Goal: Navigation & Orientation: Find specific page/section

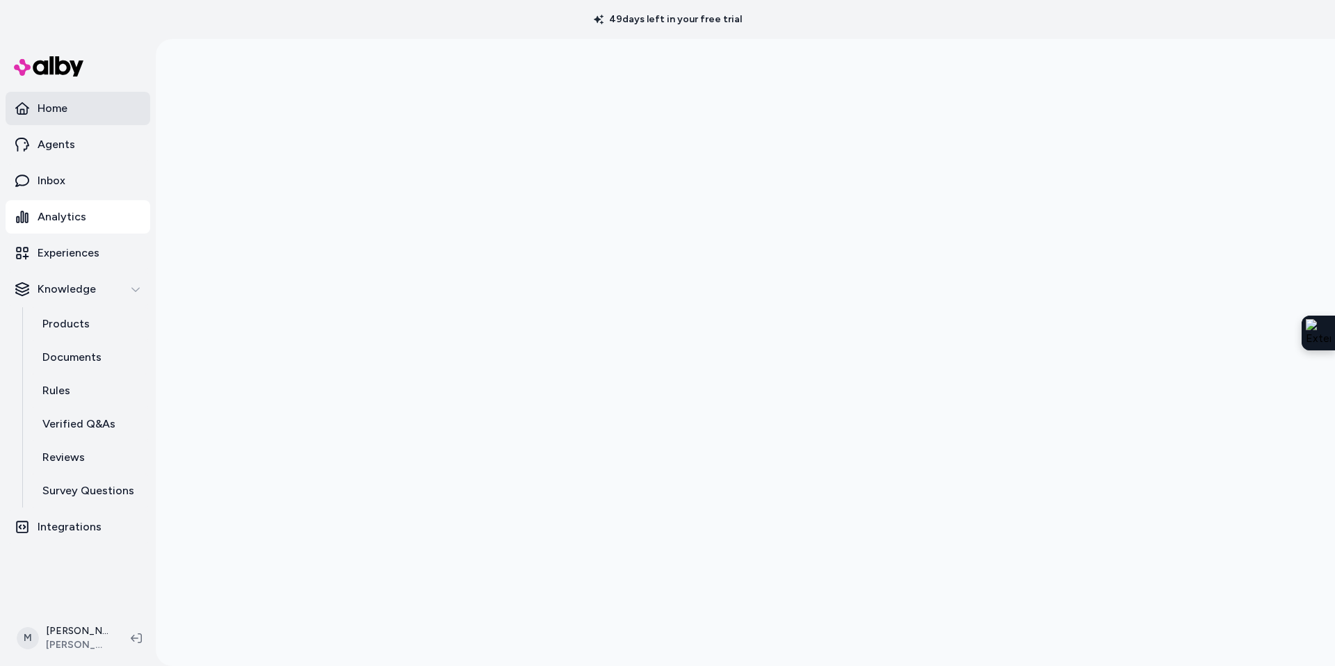
click at [79, 113] on link "Home" at bounding box center [78, 108] width 145 height 33
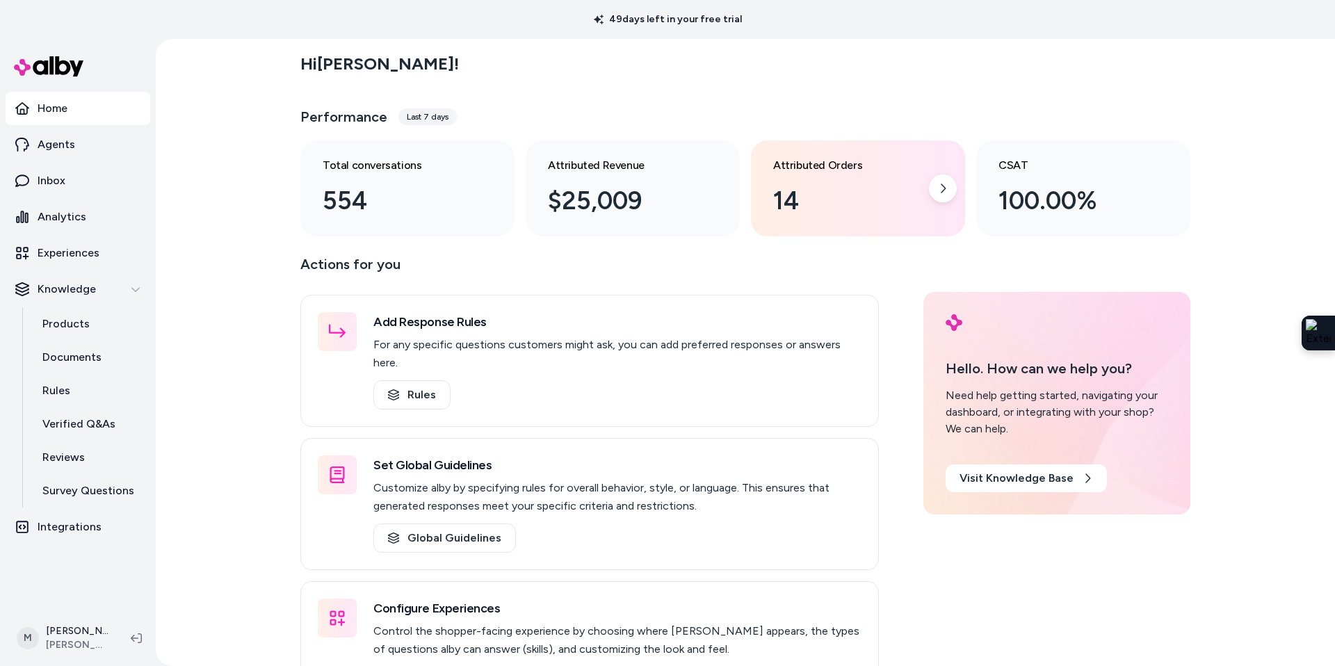
click at [797, 221] on div "Attributed Orders 14" at bounding box center [858, 188] width 214 height 96
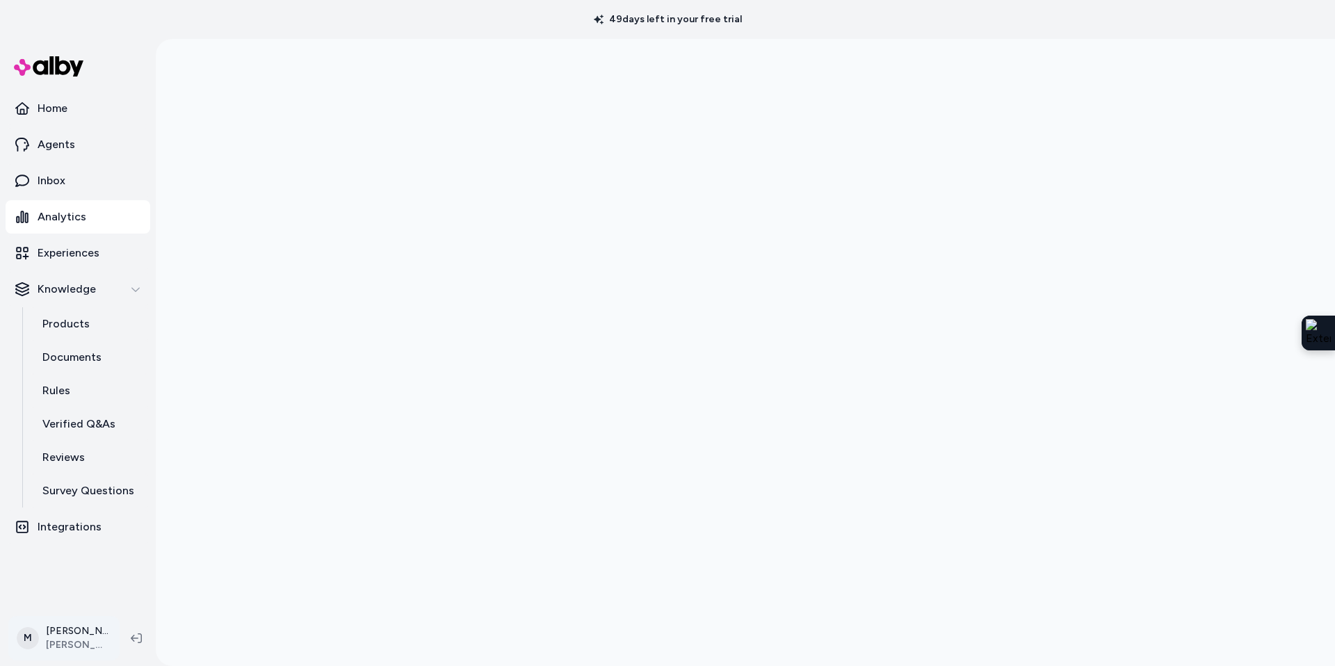
click at [69, 627] on html "49 days left in your free trial Home Agents Inbox Analytics Experiences Knowled…" at bounding box center [667, 333] width 1335 height 666
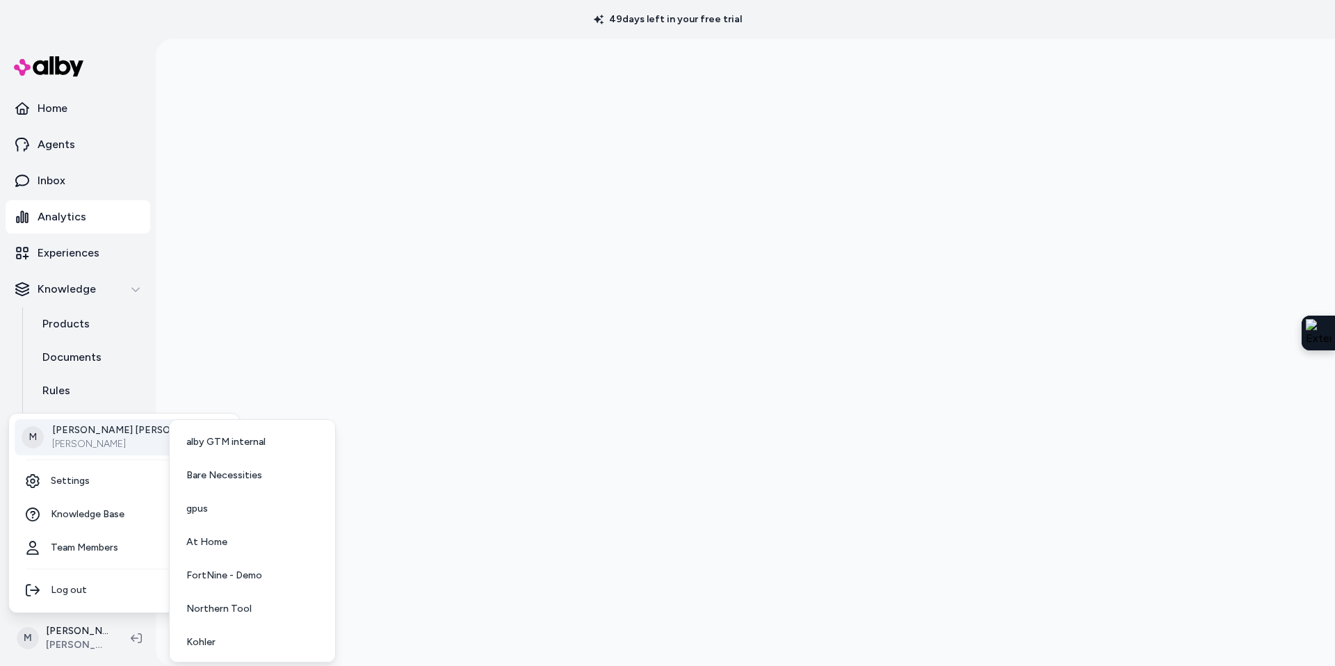
click at [93, 446] on p "[PERSON_NAME]" at bounding box center [133, 444] width 163 height 14
click at [255, 542] on link "At Home" at bounding box center [252, 542] width 154 height 33
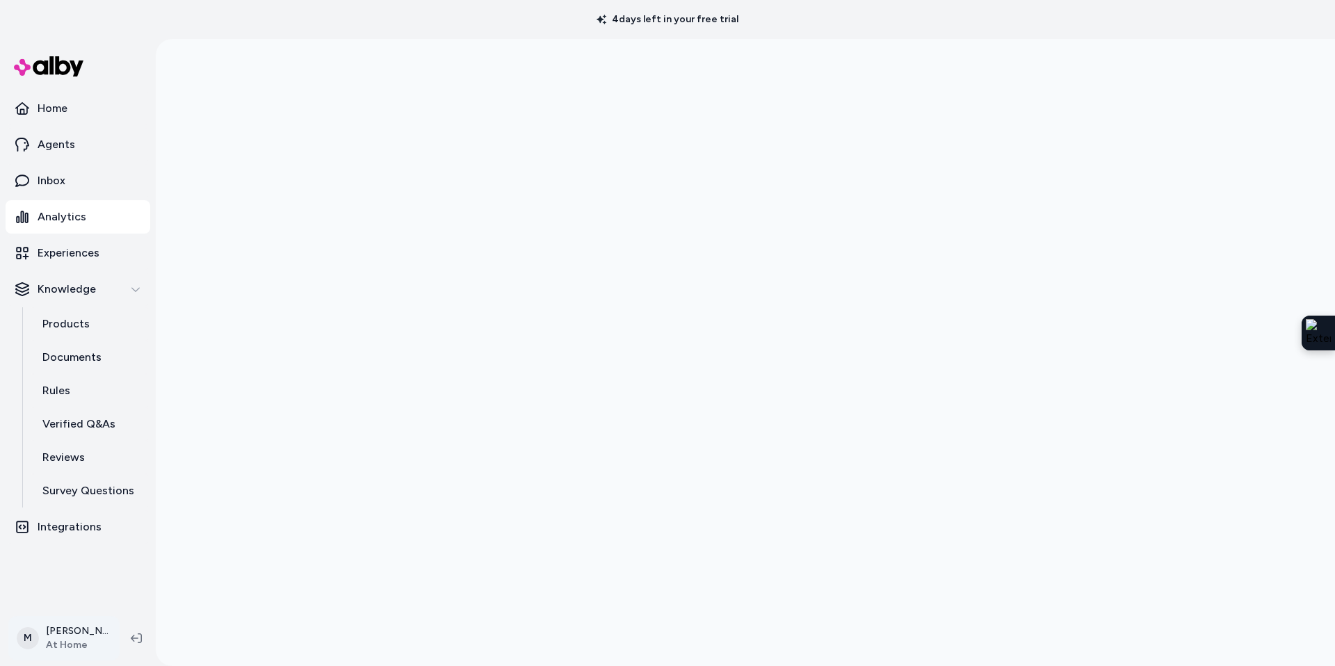
click at [76, 644] on html "4 days left in your free trial Home Agents Inbox Analytics Experiences Knowledg…" at bounding box center [667, 333] width 1335 height 666
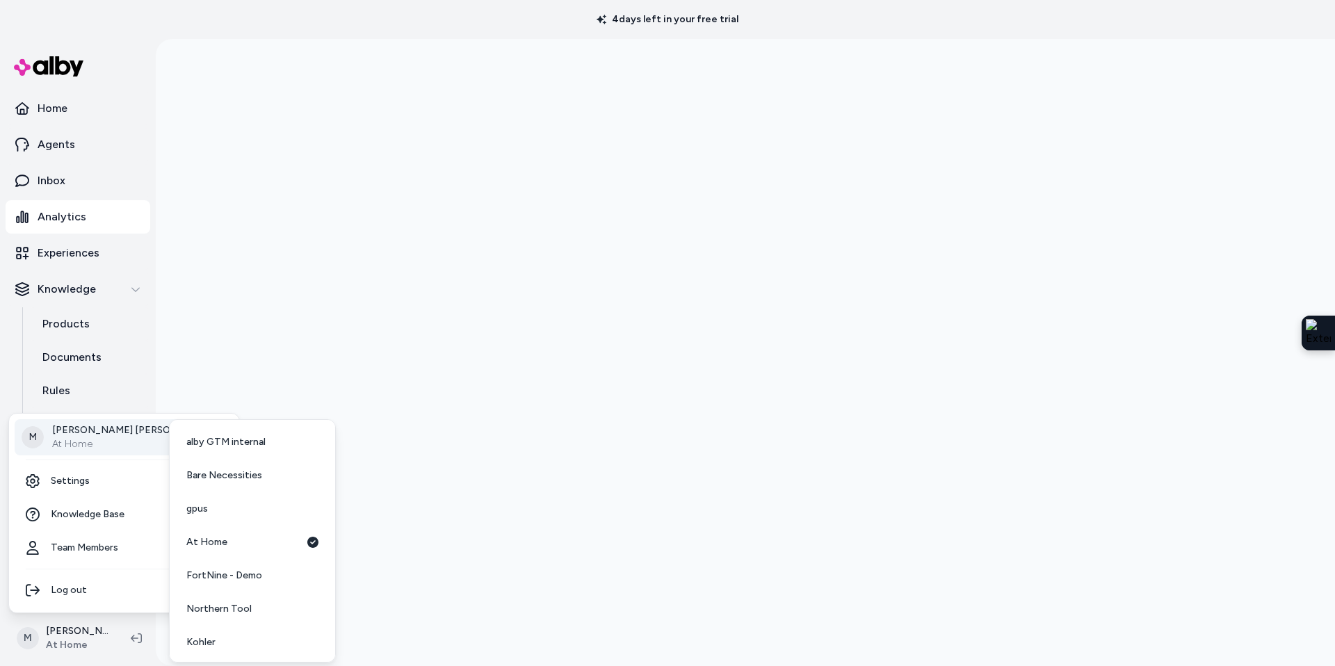
click at [82, 433] on p "Megan Beecham" at bounding box center [133, 430] width 163 height 14
click at [228, 479] on span "Bare Necessities" at bounding box center [224, 476] width 76 height 14
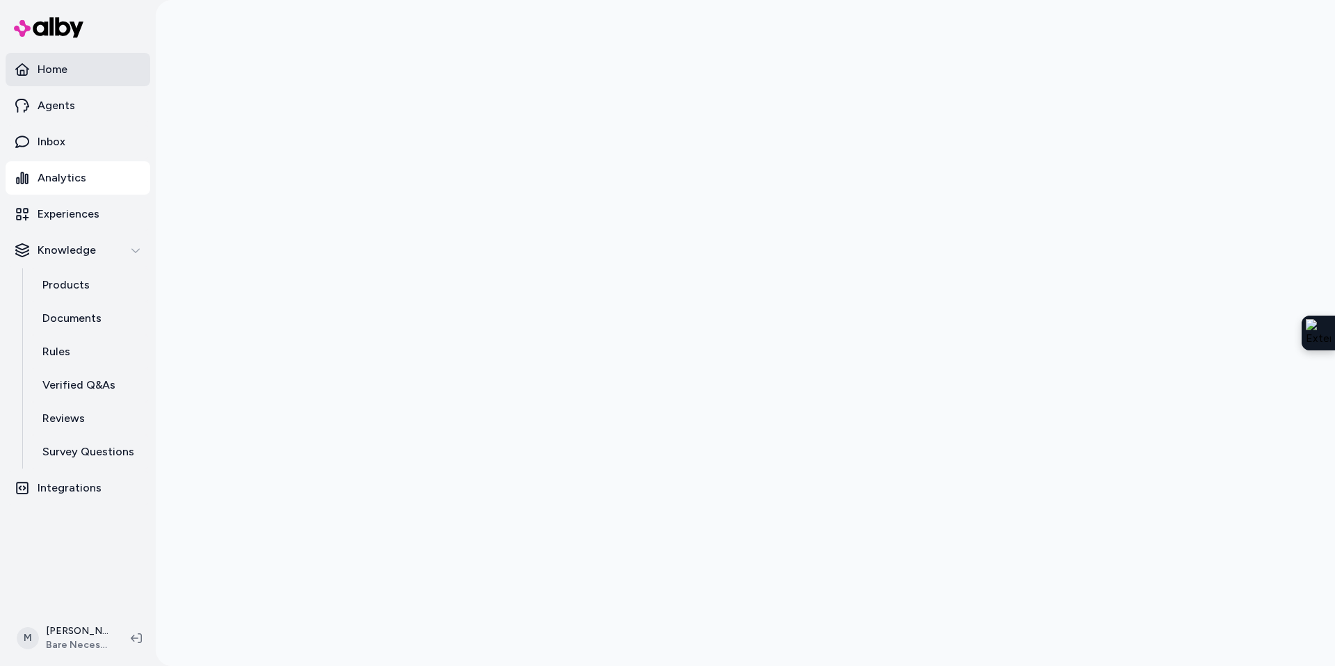
click at [54, 68] on p "Home" at bounding box center [53, 69] width 30 height 17
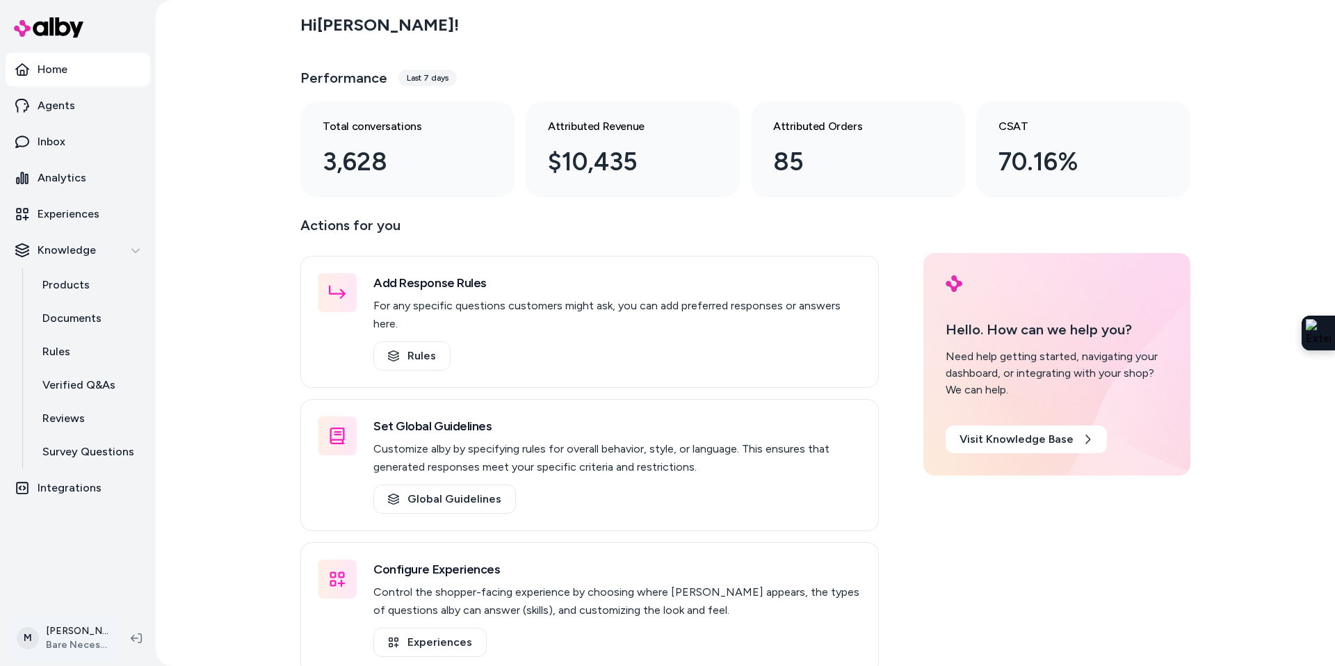
click at [60, 637] on html "Home Agents Inbox Analytics Experiences Knowledge Products Documents Rules Veri…" at bounding box center [667, 333] width 1335 height 666
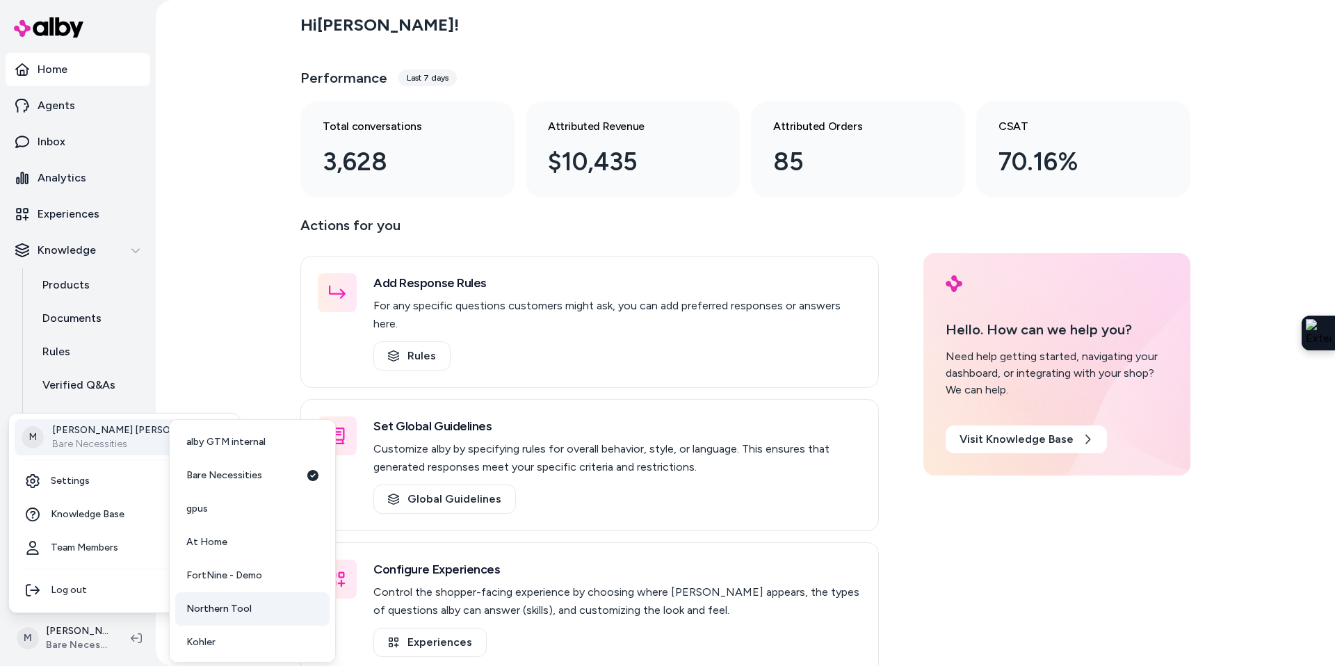
click at [231, 605] on span "Northern Tool" at bounding box center [218, 609] width 65 height 14
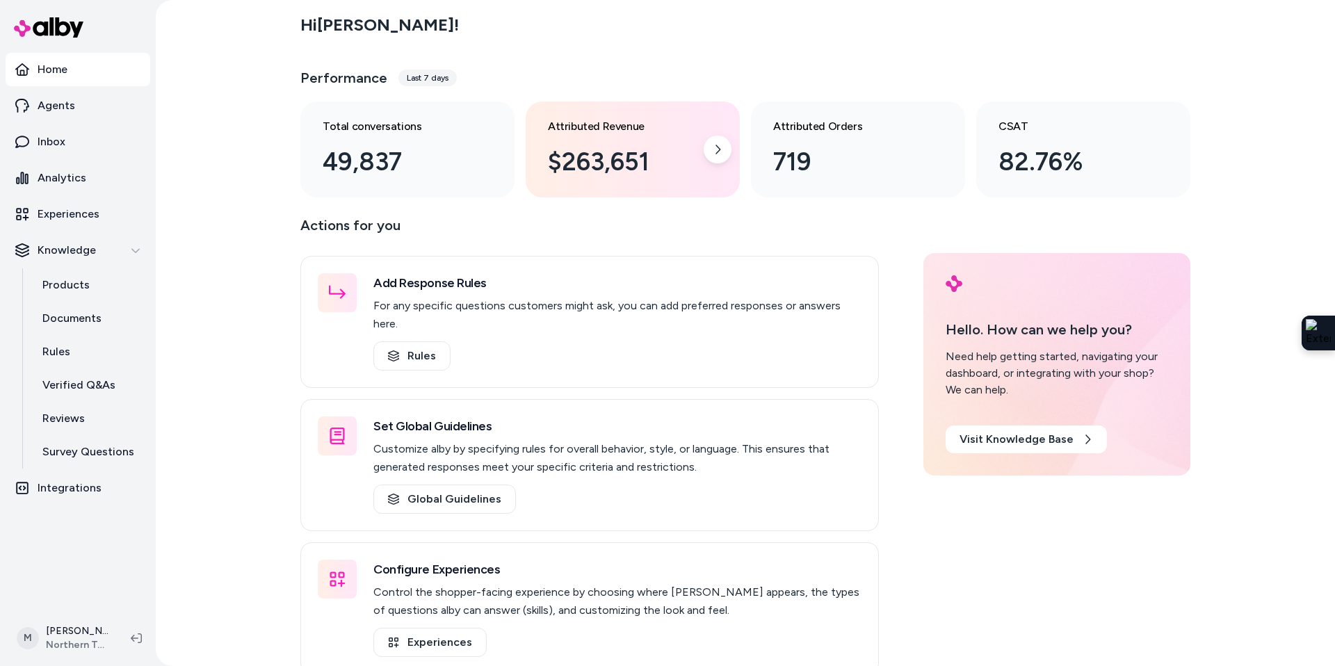
click at [670, 154] on div "$263,651" at bounding box center [621, 162] width 147 height 38
